Goal: Transaction & Acquisition: Purchase product/service

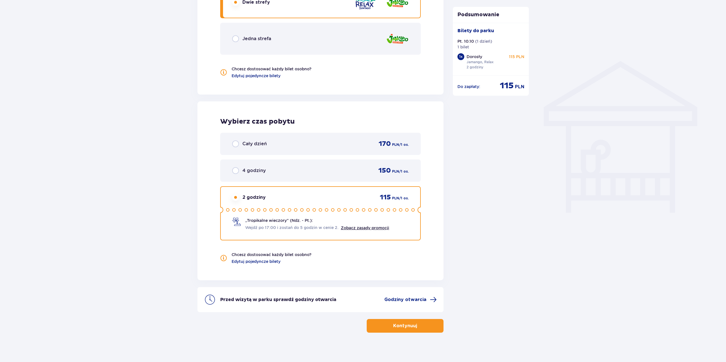
scroll to position [406, 0]
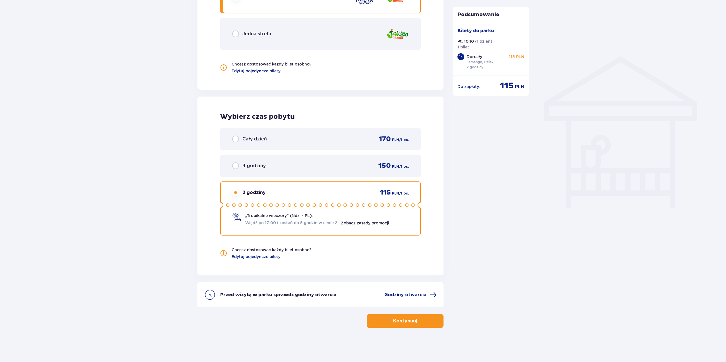
click at [418, 319] on span "button" at bounding box center [418, 320] width 7 height 7
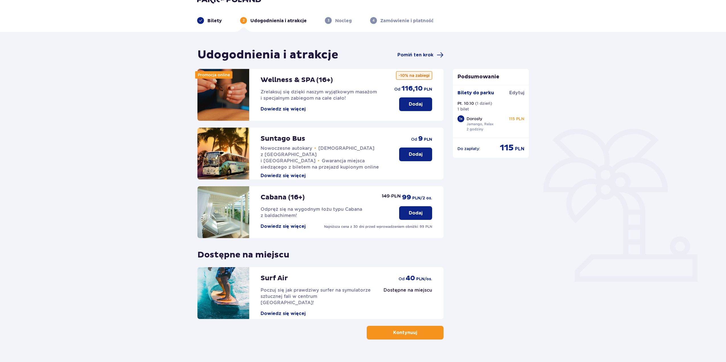
scroll to position [24, 0]
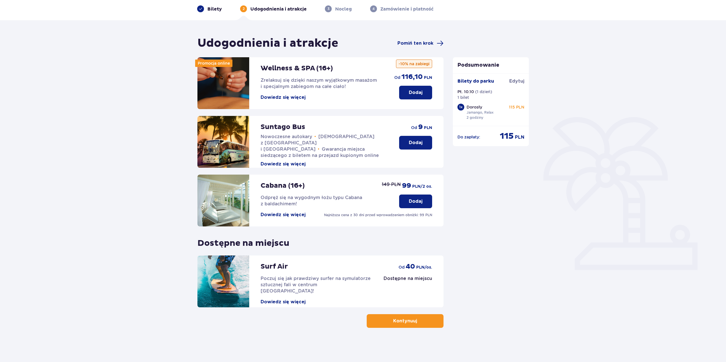
click at [412, 326] on button "Kontynuuj" at bounding box center [405, 321] width 77 height 14
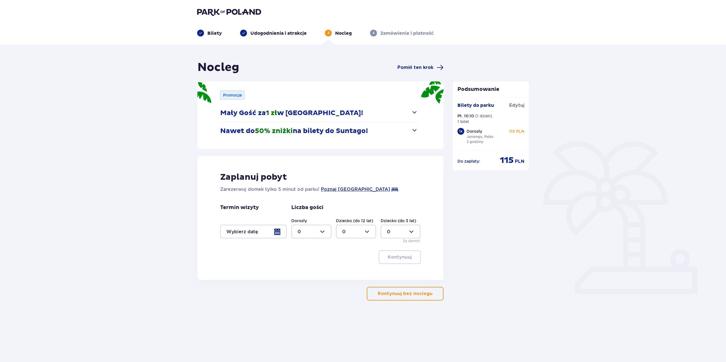
click at [417, 297] on button "Kontynuuj bez noclegu" at bounding box center [405, 293] width 77 height 14
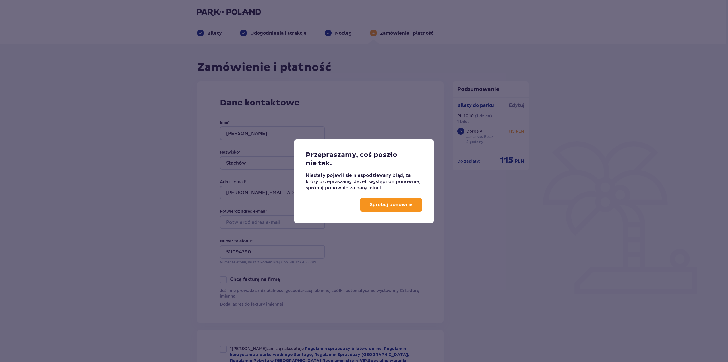
click at [404, 203] on p "Spróbuj ponownie" at bounding box center [391, 204] width 43 height 6
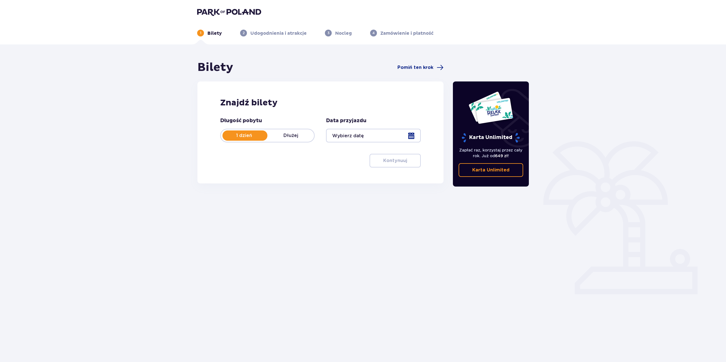
click at [348, 133] on div at bounding box center [373, 136] width 94 height 14
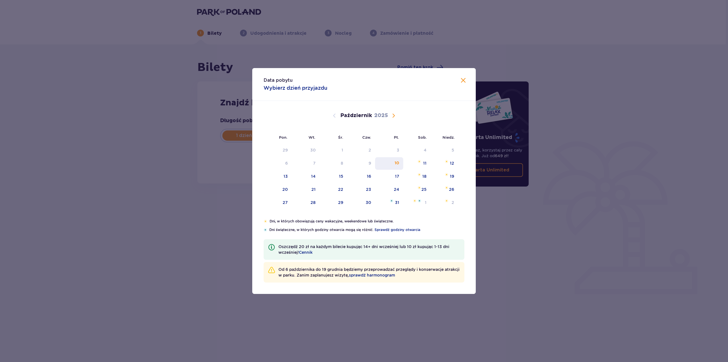
click at [395, 166] on div "10" at bounding box center [389, 163] width 28 height 13
type input "10.10.25"
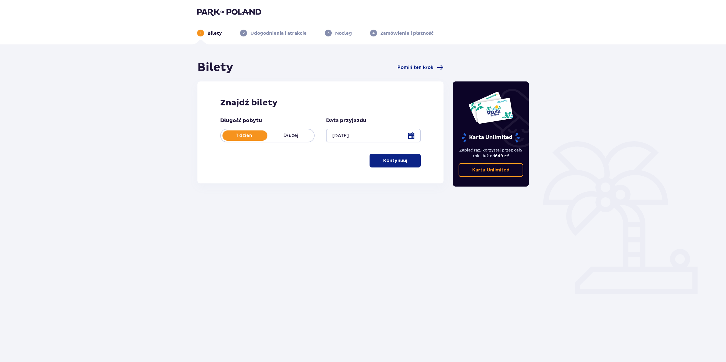
click at [402, 163] on p "Kontynuuj" at bounding box center [395, 160] width 24 height 6
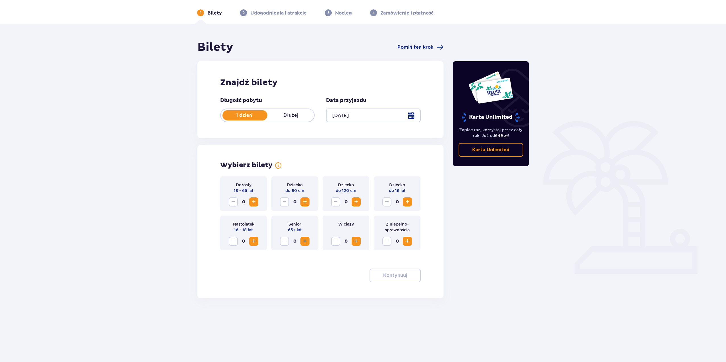
scroll to position [20, 0]
click at [255, 203] on span "Zwiększ" at bounding box center [253, 201] width 7 height 7
click at [406, 278] on span "button" at bounding box center [408, 274] width 7 height 7
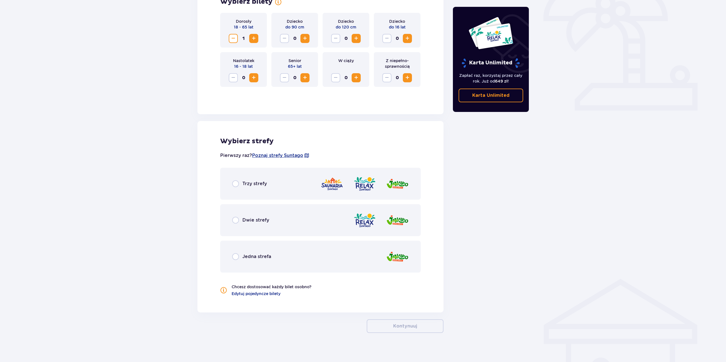
scroll to position [189, 0]
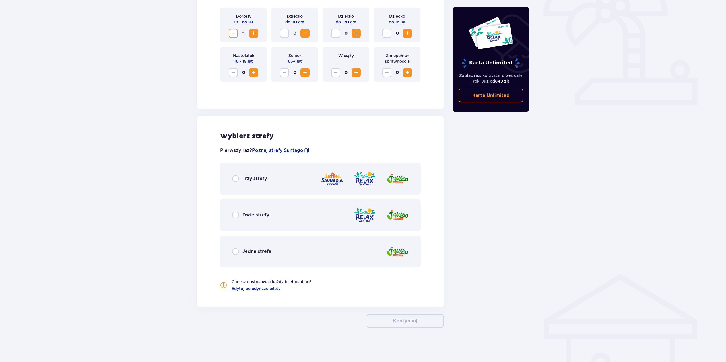
click at [234, 215] on input "radio" at bounding box center [235, 214] width 7 height 7
radio input "true"
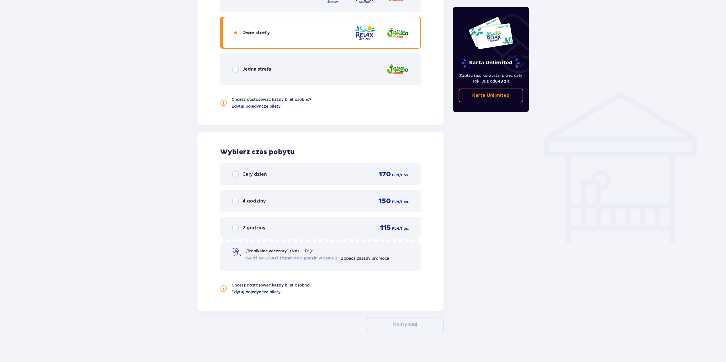
scroll to position [374, 0]
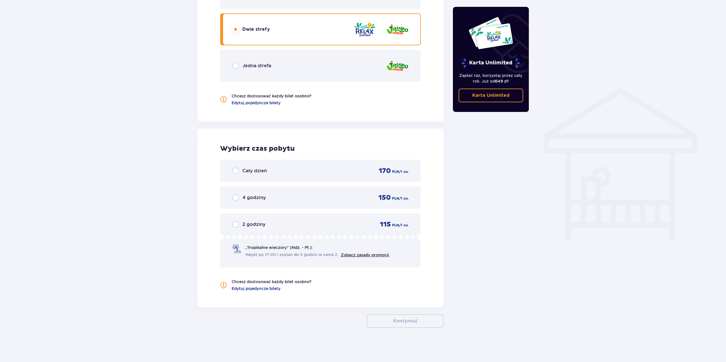
click at [235, 225] on input "radio" at bounding box center [235, 224] width 7 height 7
radio input "true"
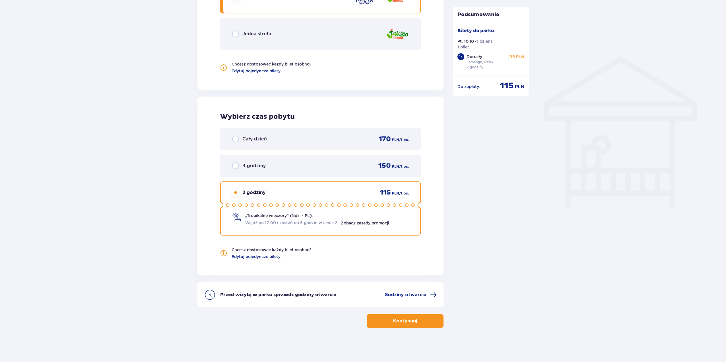
scroll to position [377, 0]
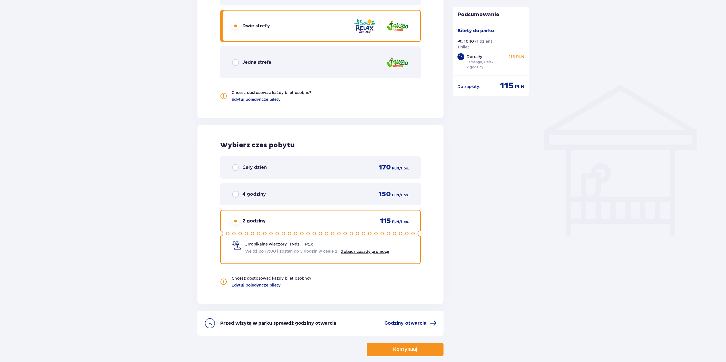
click at [235, 64] on input "radio" at bounding box center [235, 62] width 7 height 7
radio input "true"
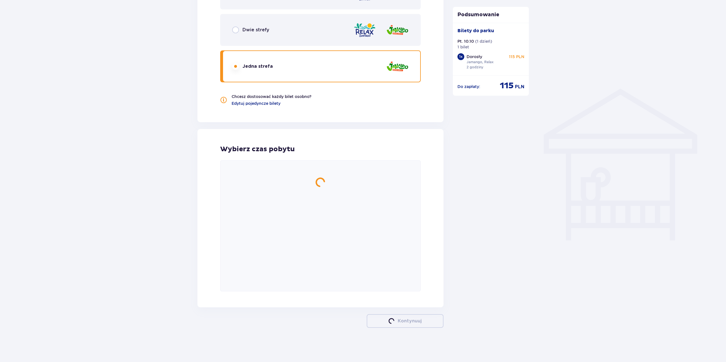
scroll to position [374, 0]
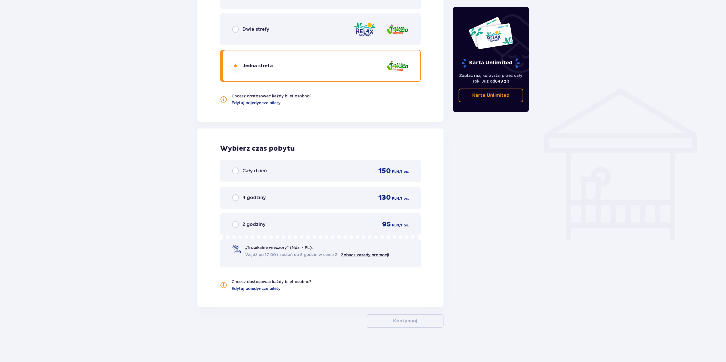
click at [236, 31] on input "radio" at bounding box center [235, 29] width 7 height 7
radio input "true"
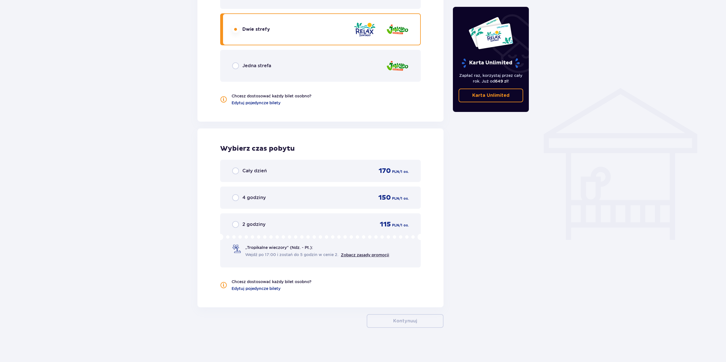
click at [238, 223] on input "radio" at bounding box center [235, 224] width 7 height 7
radio input "true"
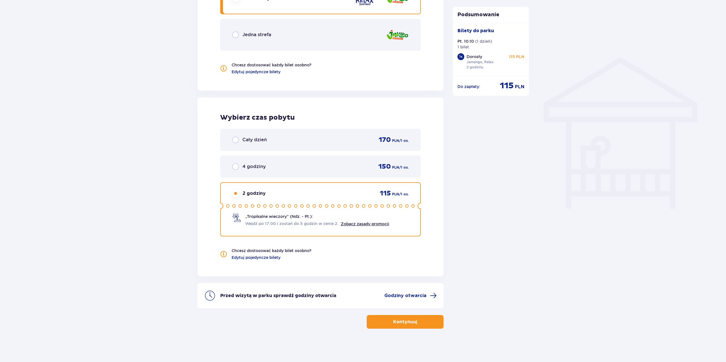
scroll to position [406, 0]
click at [426, 320] on button "Kontynuuj" at bounding box center [405, 321] width 77 height 14
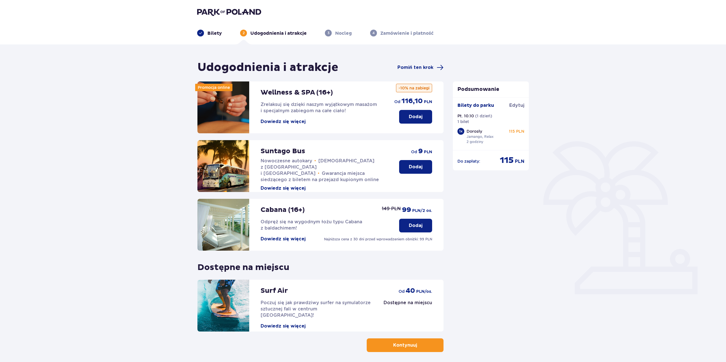
click at [426, 340] on button "Kontynuuj" at bounding box center [405, 345] width 77 height 14
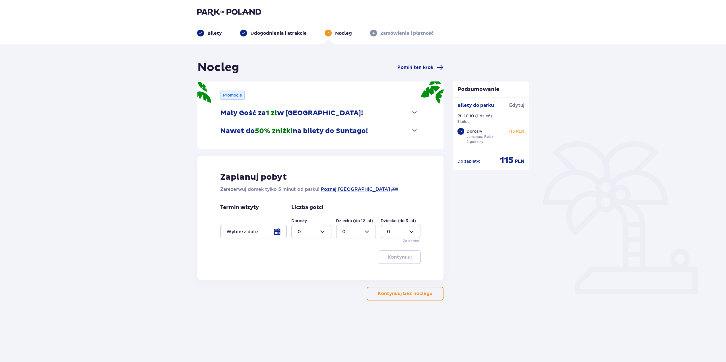
click at [384, 290] on button "Kontynuuj bez noclegu" at bounding box center [405, 293] width 77 height 14
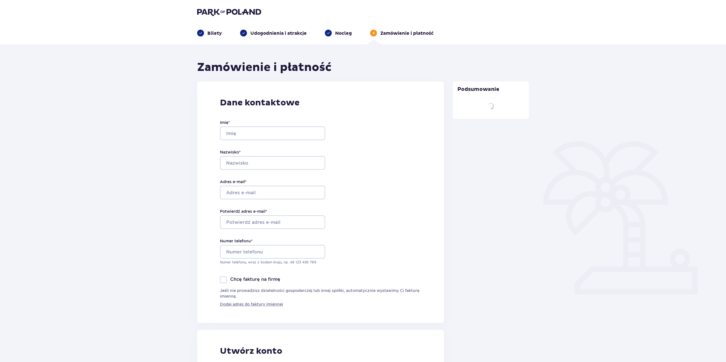
type input "Tomasz"
type input "Stachów"
type input "[PERSON_NAME][EMAIL_ADDRESS][DOMAIN_NAME]"
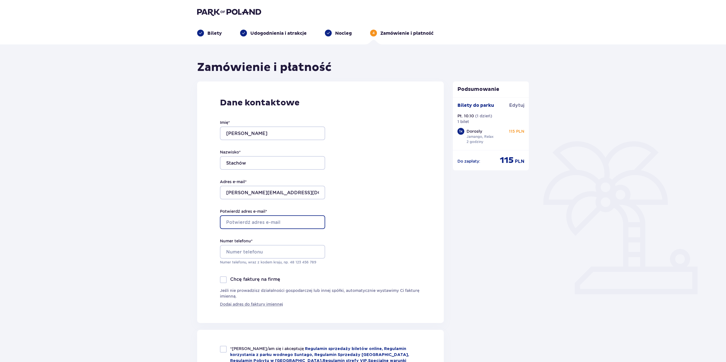
click at [282, 223] on input "Potwierdź adres e-mail *" at bounding box center [272, 222] width 105 height 14
click at [293, 220] on input "Potwierdź adres e-mail *" at bounding box center [272, 222] width 105 height 14
type input "[PERSON_NAME][EMAIL_ADDRESS][DOMAIN_NAME]"
click at [234, 244] on div "Numer telefonu * Numer telefonu, wraz z kodem kraju, np. 48 ​123 ​456 ​789" at bounding box center [272, 251] width 105 height 27
click at [236, 250] on input "Numer telefonu *" at bounding box center [272, 252] width 105 height 14
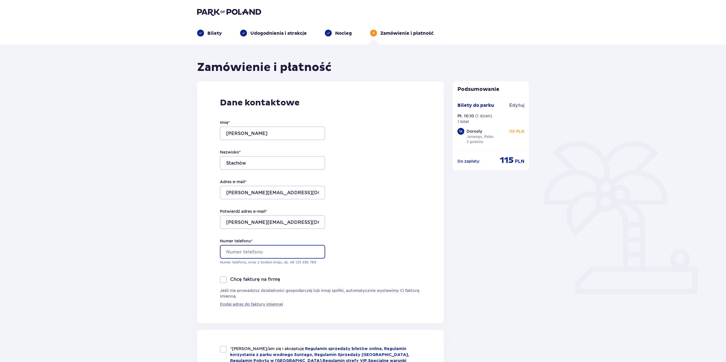
type input "511094790"
drag, startPoint x: 284, startPoint y: 189, endPoint x: 189, endPoint y: 196, distance: 94.7
click at [189, 196] on div "Zamówienie i płatność Dane kontaktowe Imię * Tomasz Nazwisko * Stachów Adres e-…" at bounding box center [363, 320] width 726 height 552
type input "[PERSON_NAME][EMAIL_ADDRESS][DOMAIN_NAME]"
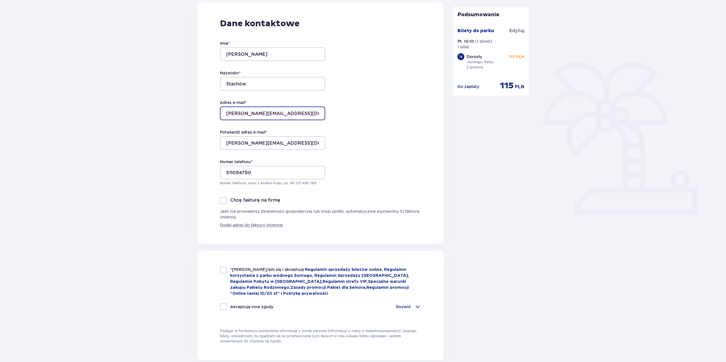
scroll to position [85, 0]
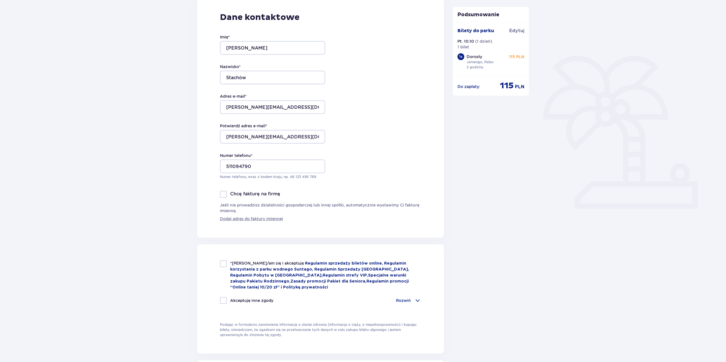
click at [224, 263] on div at bounding box center [223, 263] width 7 height 7
checkbox input "true"
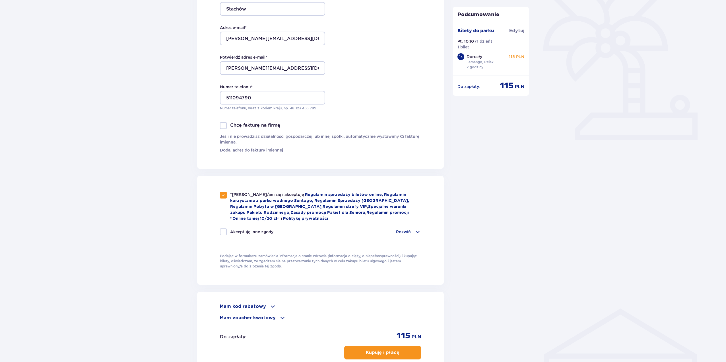
scroll to position [171, 0]
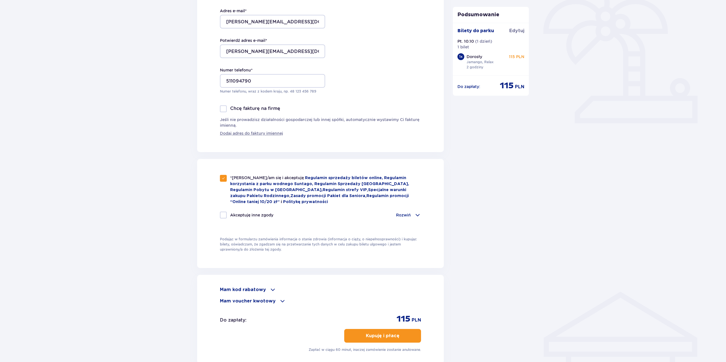
click at [394, 336] on p "Kupuję i płacę" at bounding box center [383, 335] width 34 height 6
